Goal: Check status: Check status

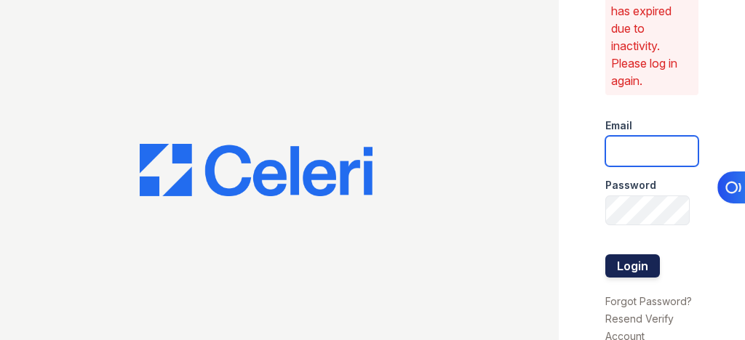
type input "[EMAIL_ADDRESS][DOMAIN_NAME]"
click at [624, 256] on button "Login" at bounding box center [632, 266] width 55 height 23
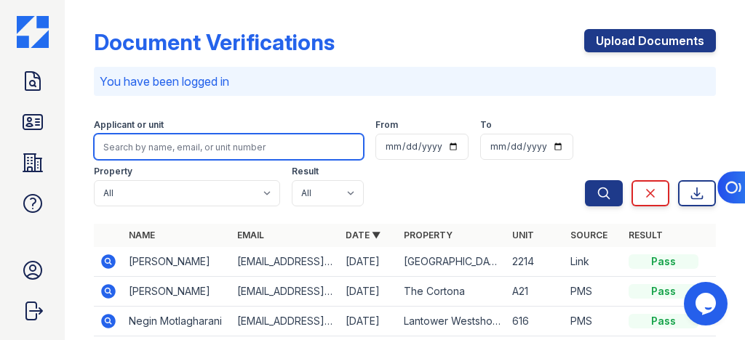
click at [146, 146] on input "search" at bounding box center [229, 147] width 270 height 26
paste input "carelysvillarroel12@gmail.com"
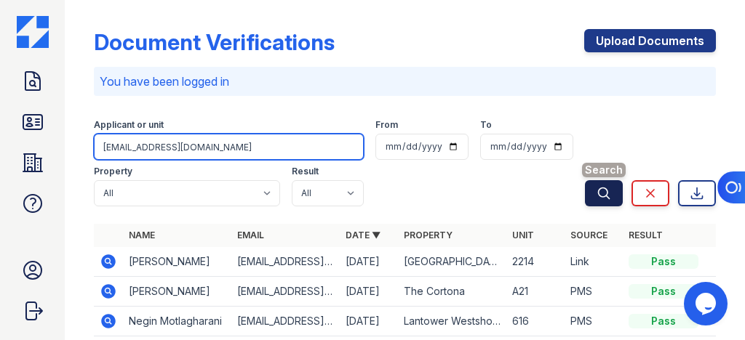
type input "carelysvillarroel12@gmail.com"
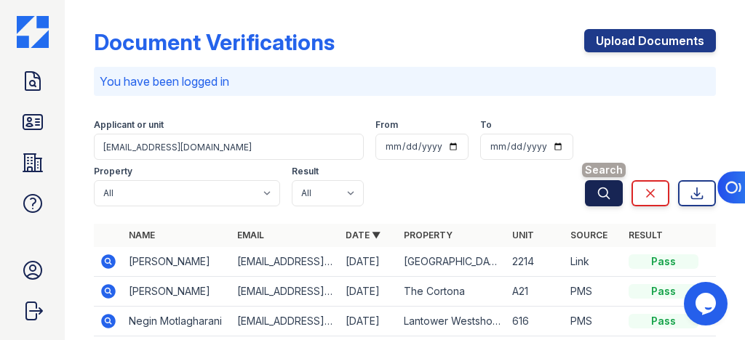
click at [597, 196] on icon "submit" at bounding box center [604, 193] width 15 height 15
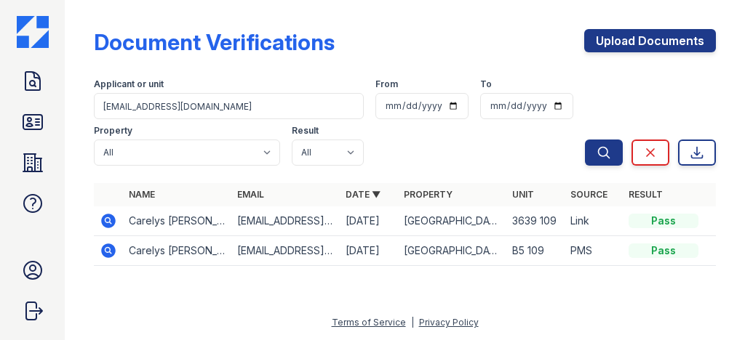
click at [107, 219] on icon at bounding box center [107, 220] width 4 height 4
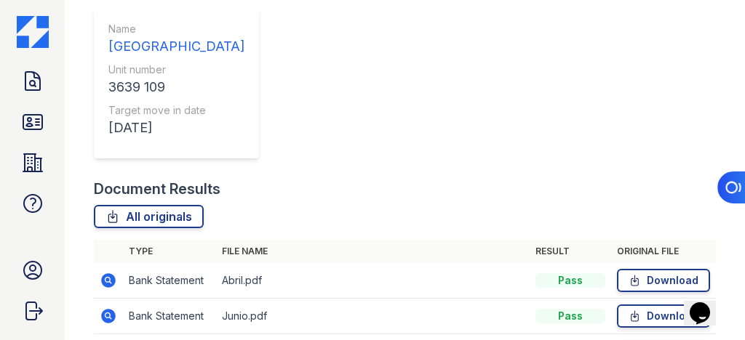
scroll to position [575, 0]
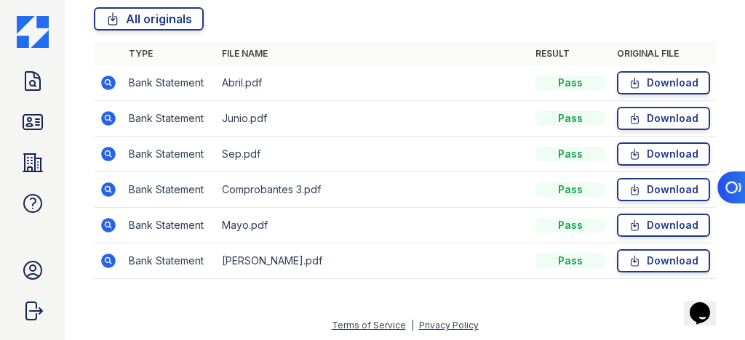
click at [111, 81] on icon at bounding box center [108, 83] width 15 height 15
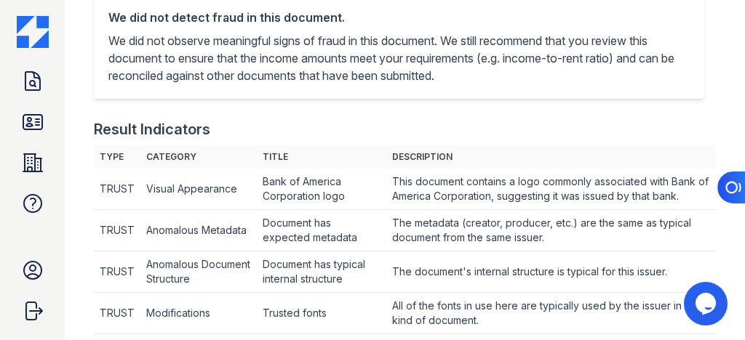
scroll to position [58, 0]
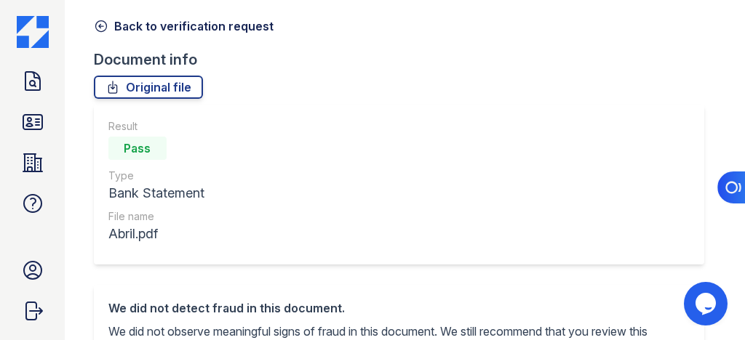
click at [103, 22] on icon at bounding box center [101, 26] width 15 height 15
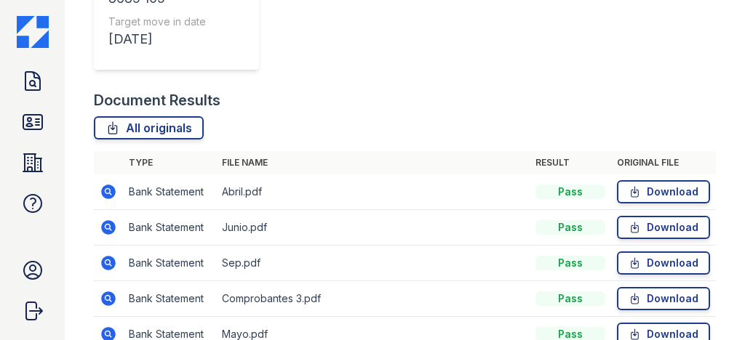
scroll to position [575, 0]
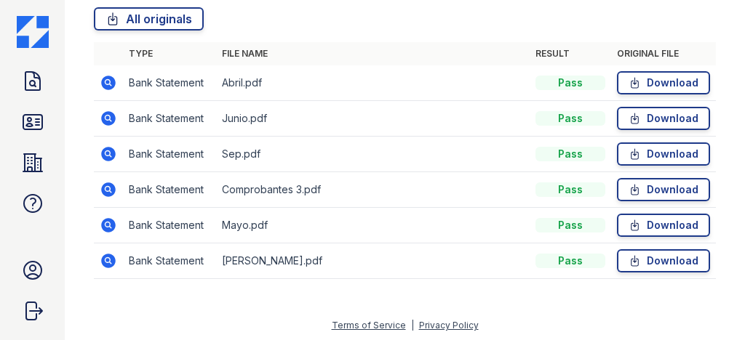
click at [108, 115] on icon at bounding box center [108, 118] width 17 height 17
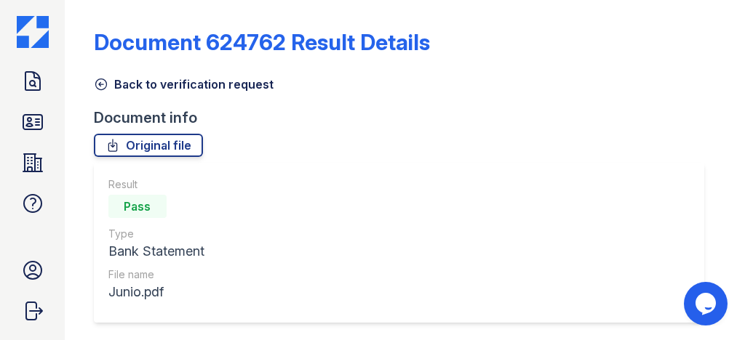
click at [100, 84] on icon at bounding box center [100, 84] width 11 height 11
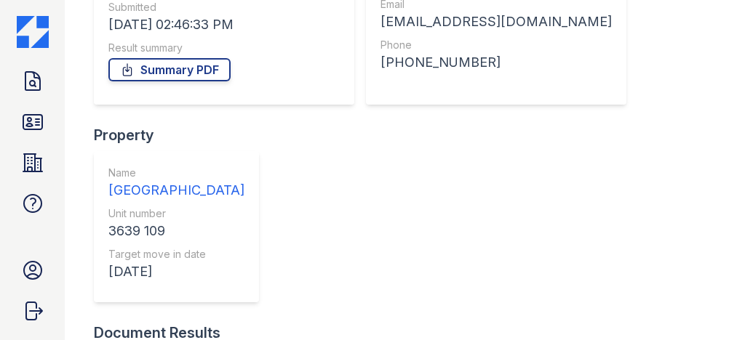
scroll to position [524, 0]
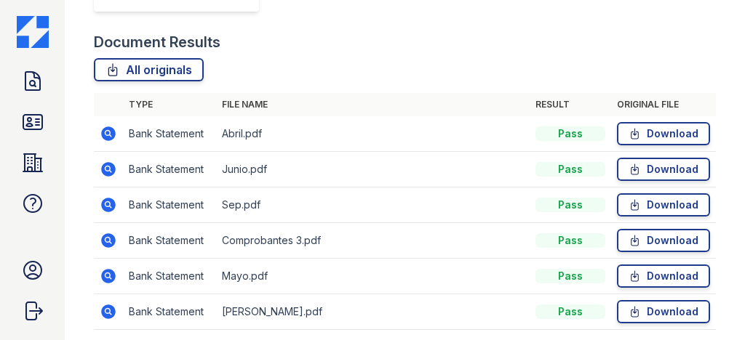
click at [107, 202] on icon at bounding box center [107, 204] width 4 height 4
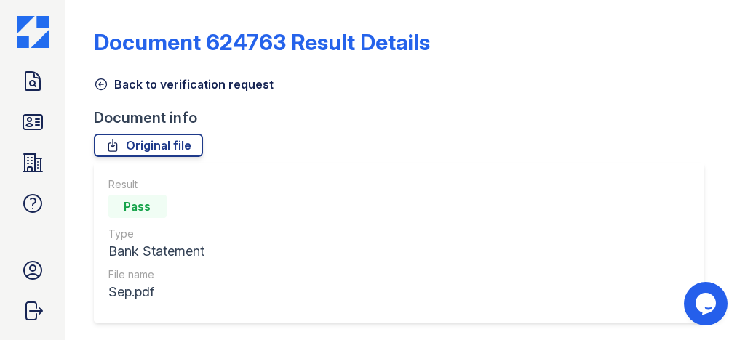
click at [103, 91] on icon at bounding box center [101, 84] width 15 height 15
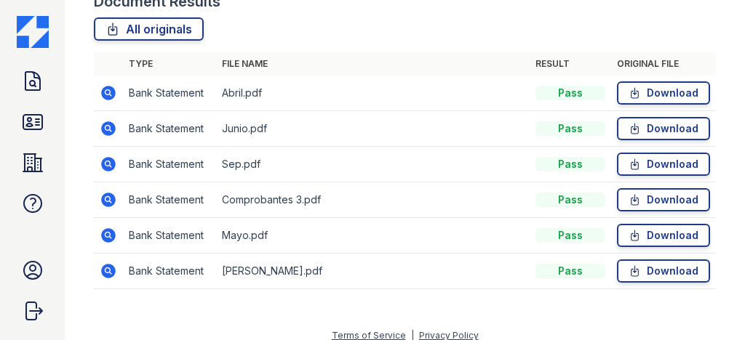
scroll to position [575, 0]
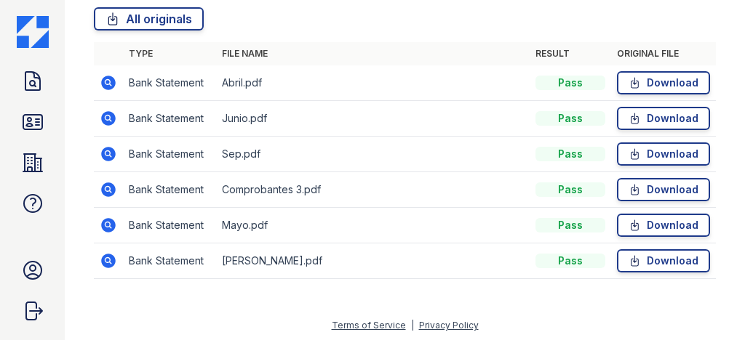
click at [104, 188] on icon at bounding box center [108, 190] width 15 height 15
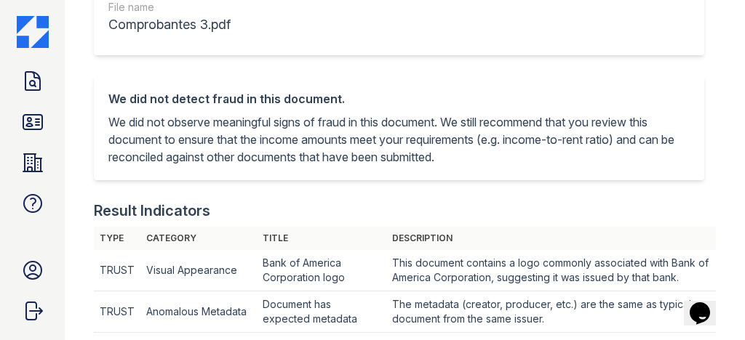
scroll to position [58, 0]
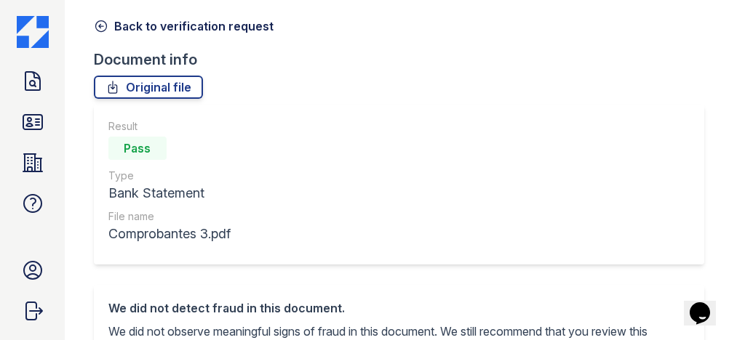
click at [101, 23] on icon at bounding box center [101, 26] width 15 height 15
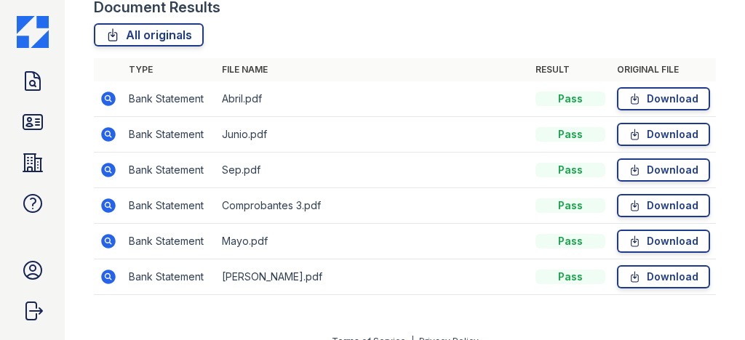
scroll to position [575, 0]
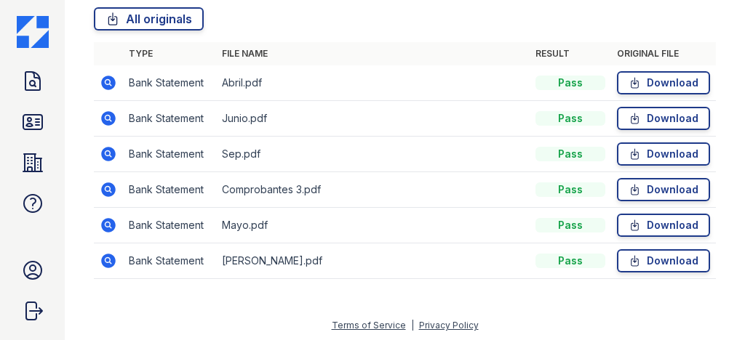
click at [110, 223] on icon at bounding box center [108, 225] width 17 height 17
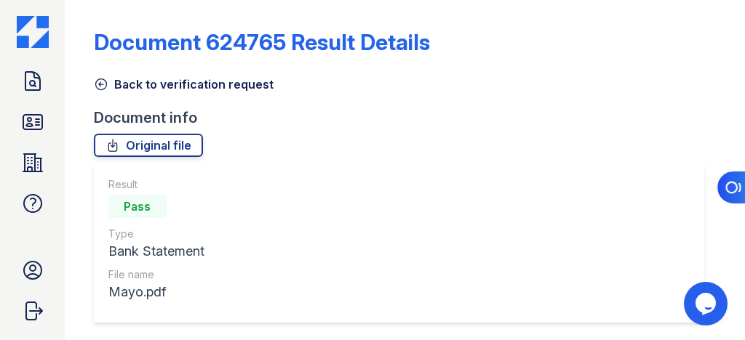
click at [102, 82] on icon at bounding box center [101, 84] width 15 height 15
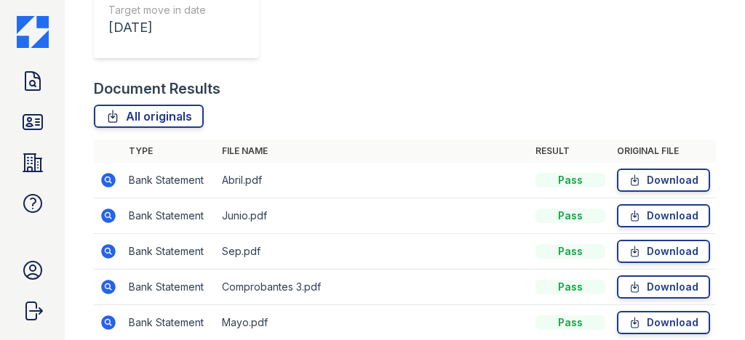
scroll to position [575, 0]
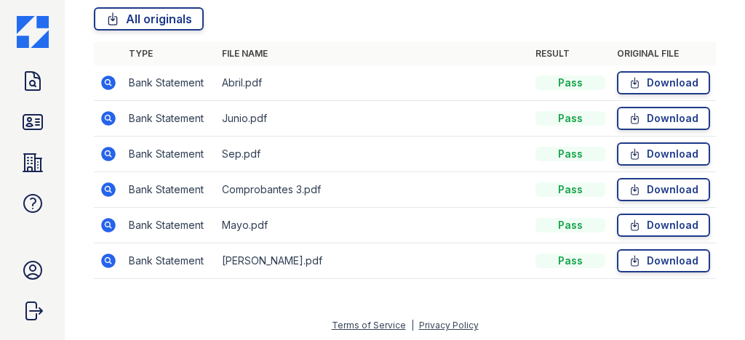
click at [110, 258] on icon at bounding box center [108, 260] width 17 height 17
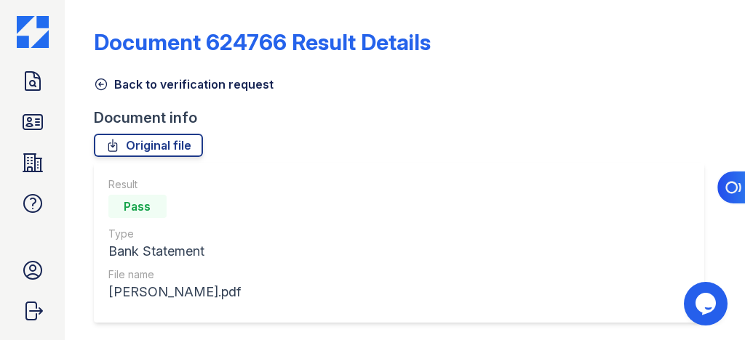
click at [99, 83] on icon at bounding box center [100, 84] width 11 height 11
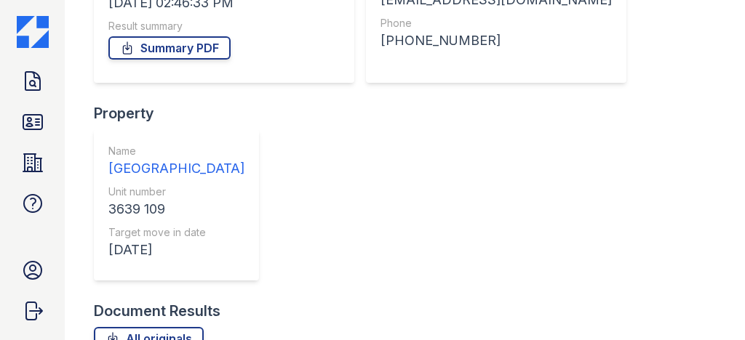
scroll to position [233, 0]
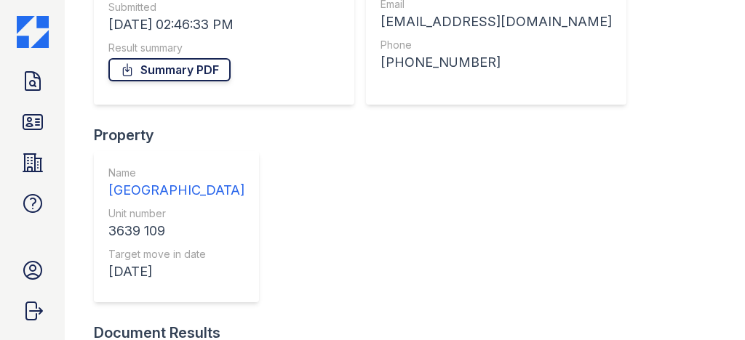
click at [170, 70] on link "Summary PDF" at bounding box center [169, 69] width 122 height 23
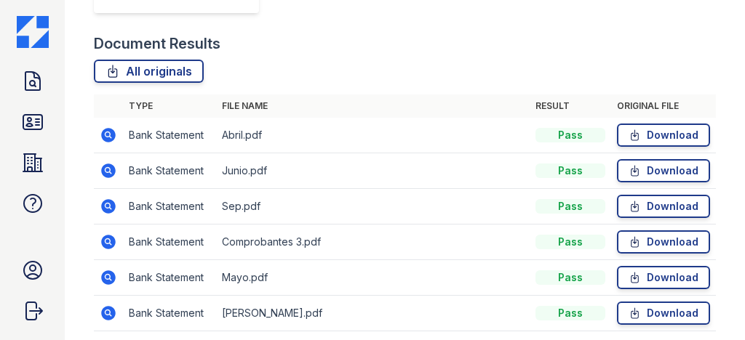
scroll to position [524, 0]
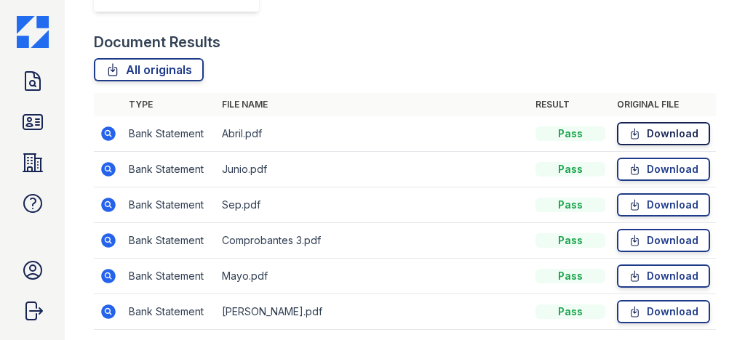
click at [661, 136] on link "Download" at bounding box center [663, 133] width 93 height 23
click at [653, 169] on link "Download" at bounding box center [663, 169] width 93 height 23
click at [653, 208] on link "Download" at bounding box center [663, 205] width 93 height 23
click at [650, 247] on link "Download" at bounding box center [663, 240] width 93 height 23
click at [654, 278] on link "Download" at bounding box center [663, 276] width 93 height 23
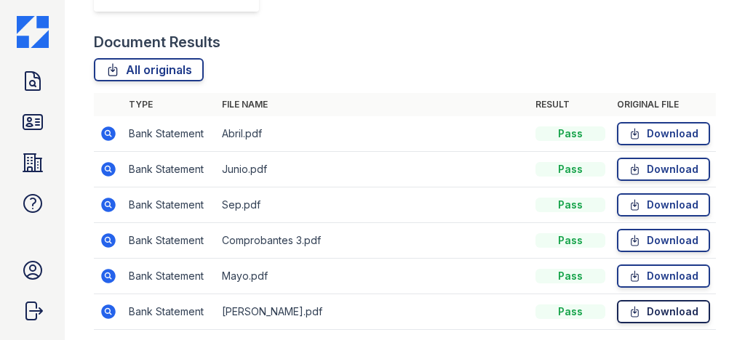
click at [653, 312] on link "Download" at bounding box center [663, 311] width 93 height 23
